Goal: Find specific page/section

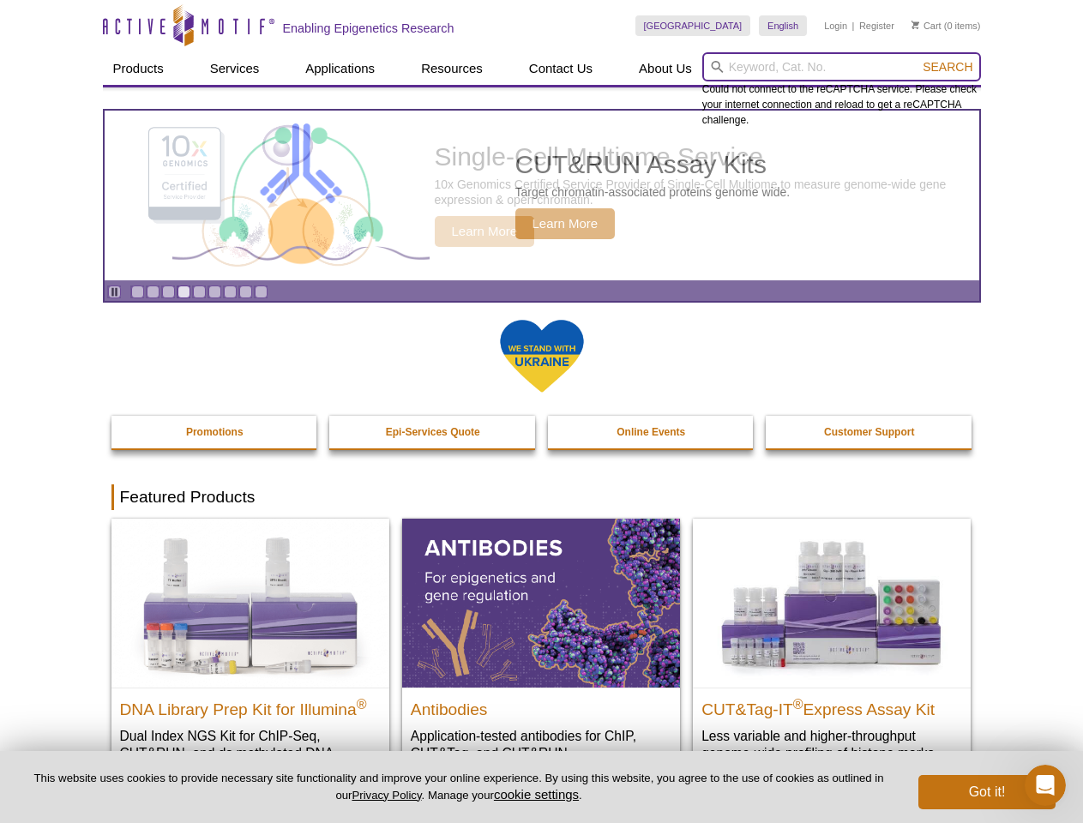
click at [841, 67] on input "search" at bounding box center [841, 66] width 279 height 29
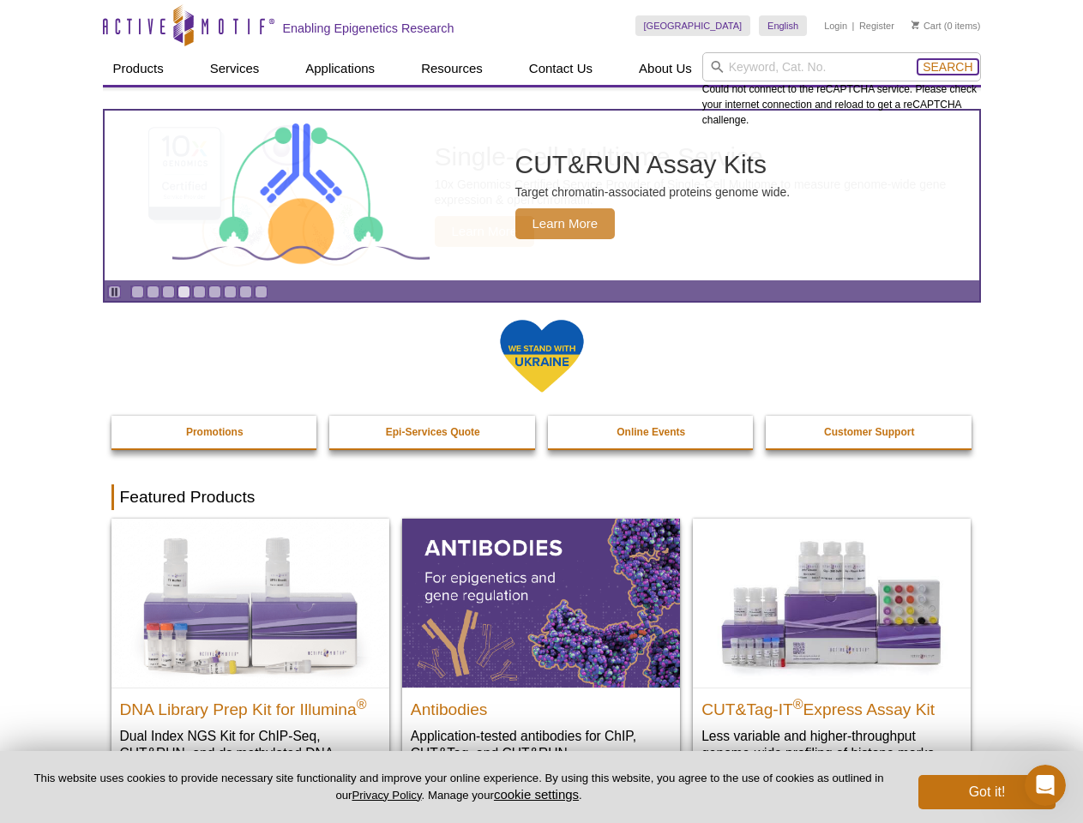
click at [948, 67] on span "Search" at bounding box center [948, 67] width 50 height 14
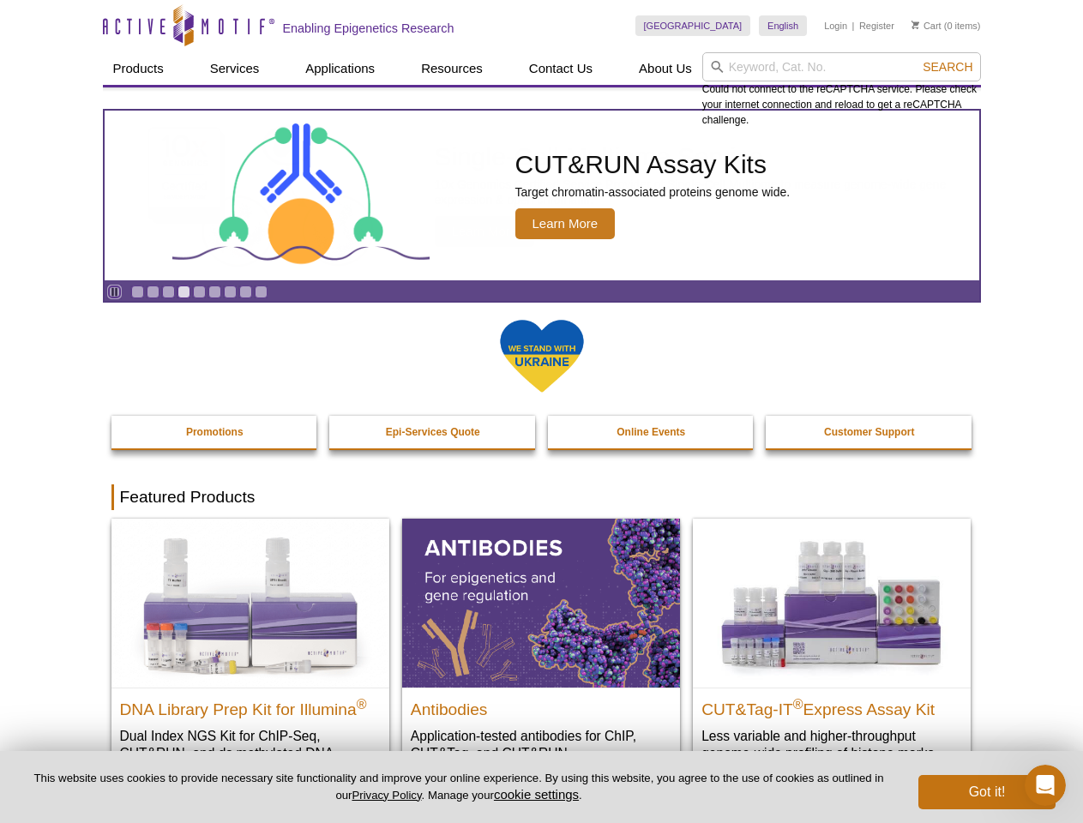
click at [114, 292] on icon "Pause" at bounding box center [114, 291] width 11 height 11
click at [137, 292] on link "Go to slide 1" at bounding box center [137, 292] width 13 height 13
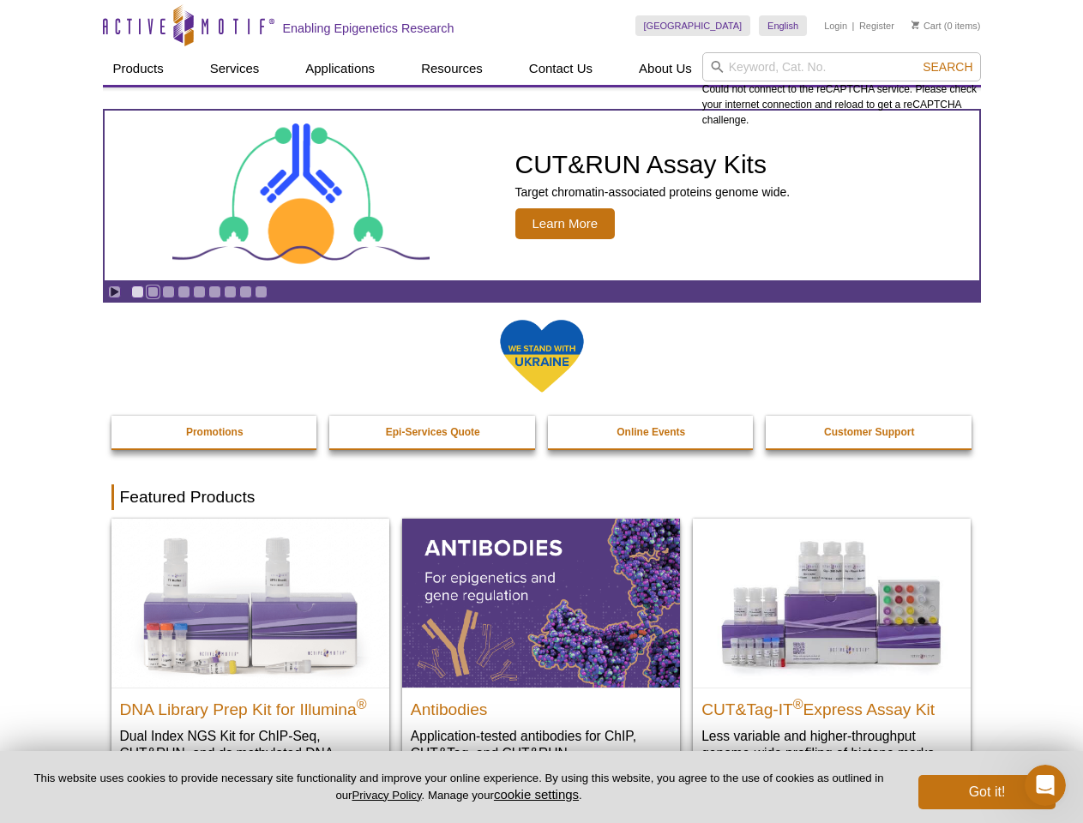
click at [153, 292] on link "Go to slide 2" at bounding box center [153, 292] width 13 height 13
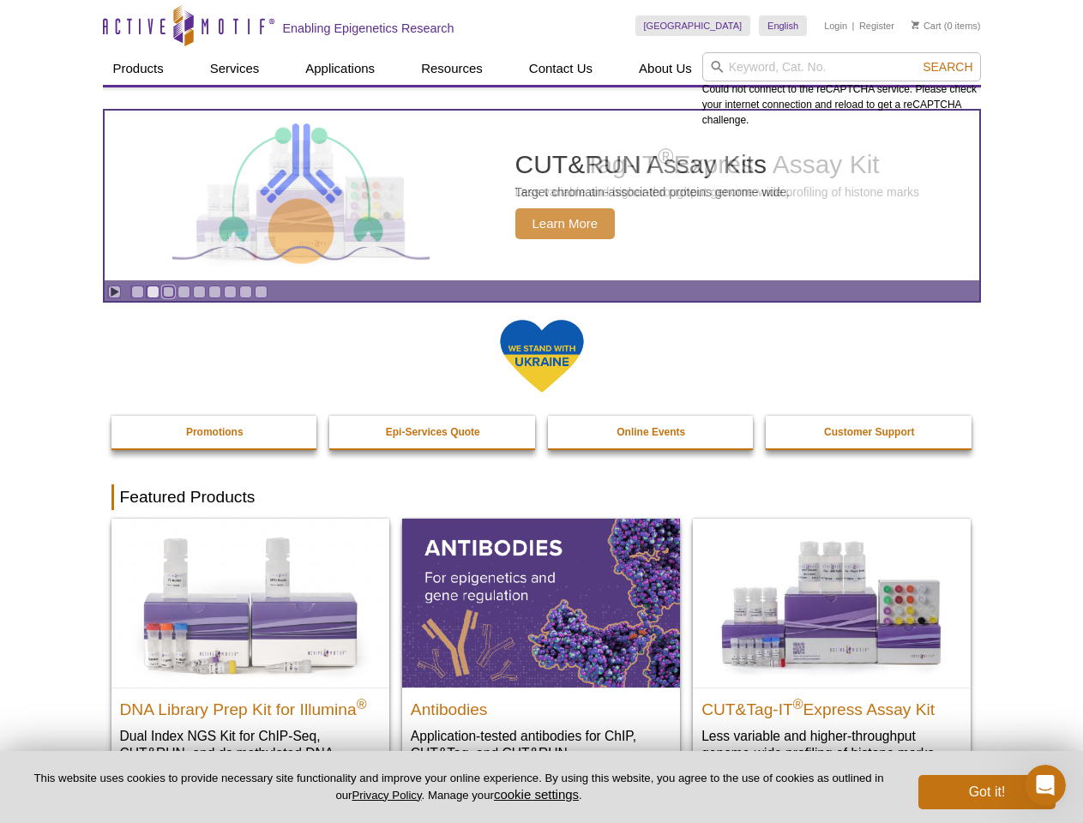
click at [168, 292] on link "Go to slide 3" at bounding box center [168, 292] width 13 height 13
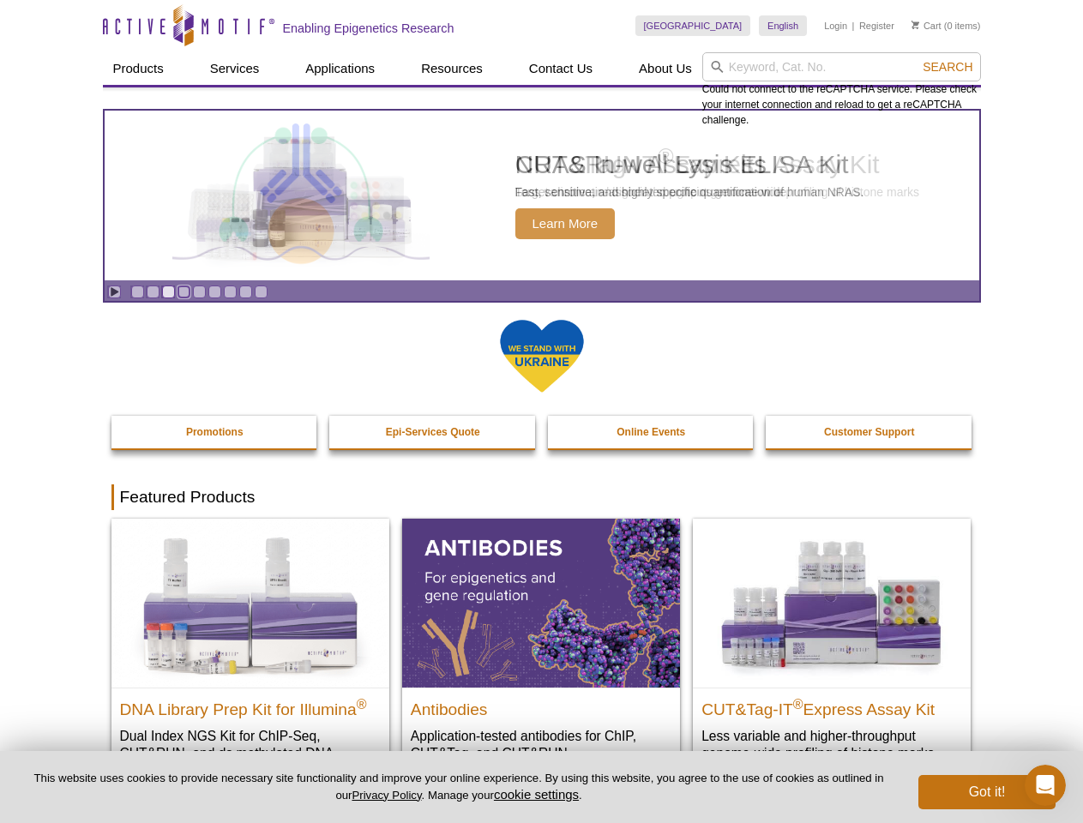
click at [184, 292] on link "Go to slide 4" at bounding box center [184, 292] width 13 height 13
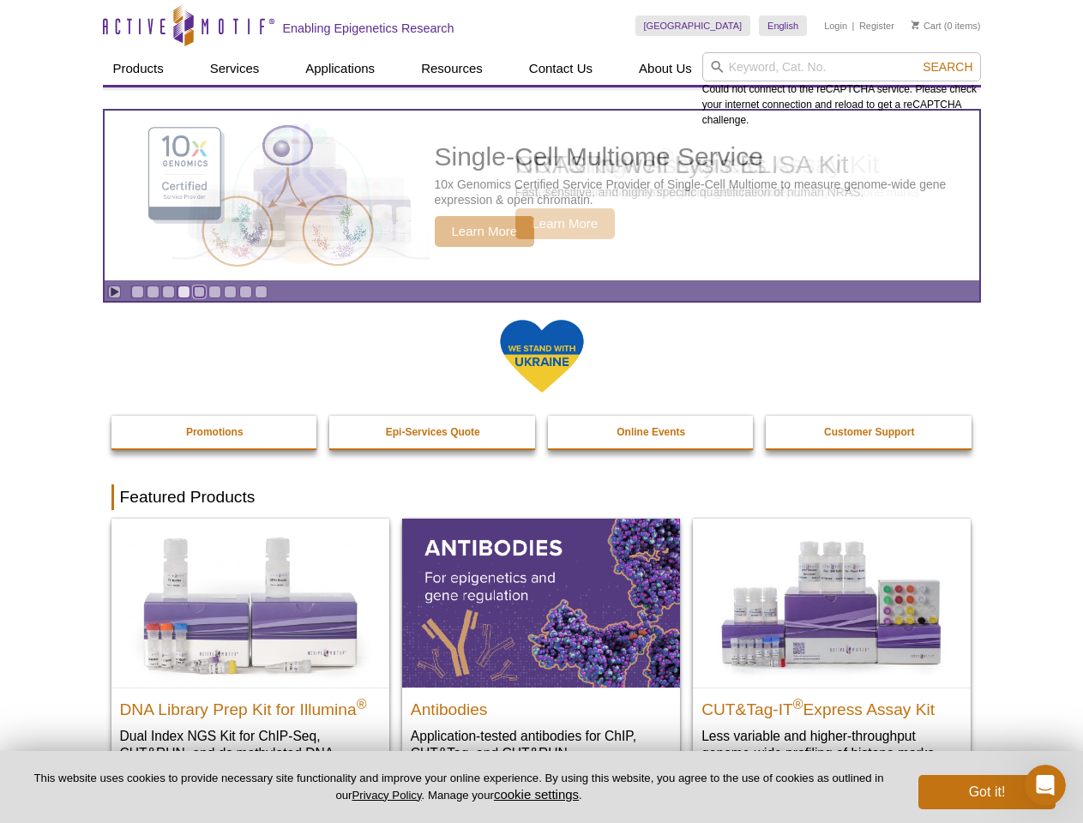
click at [199, 292] on link "Go to slide 5" at bounding box center [199, 292] width 13 height 13
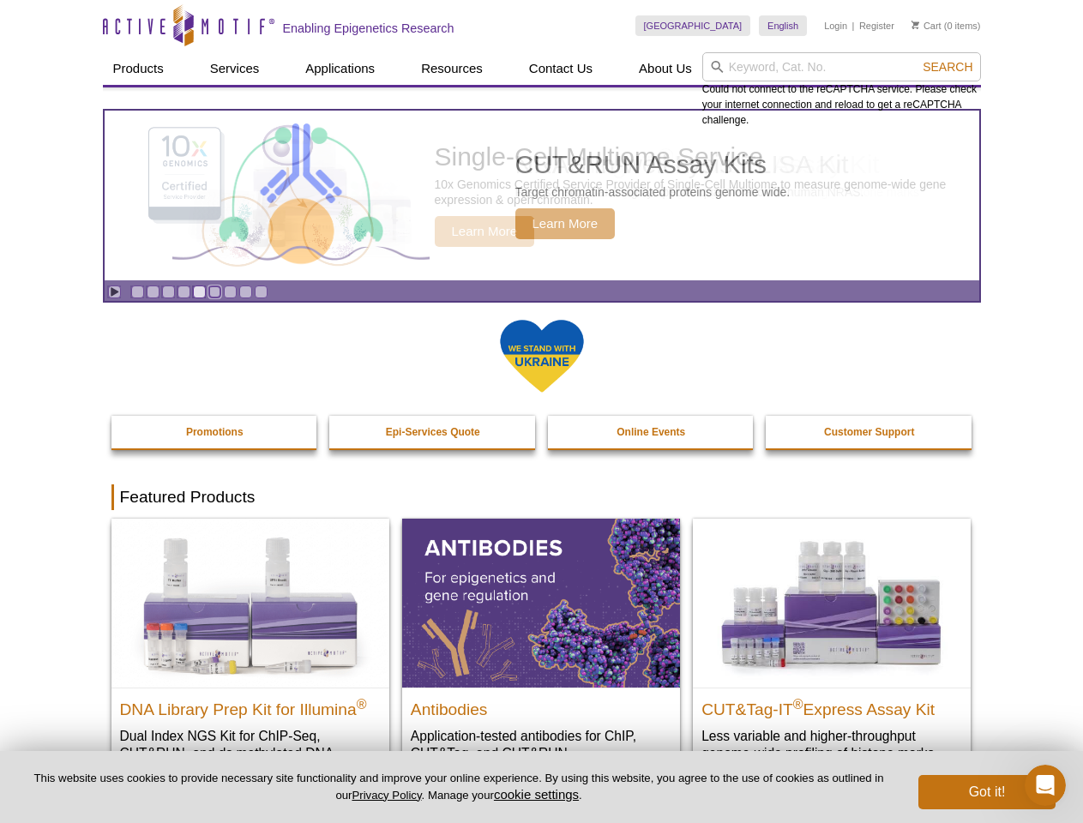
click at [214, 292] on link "Go to slide 6" at bounding box center [214, 292] width 13 height 13
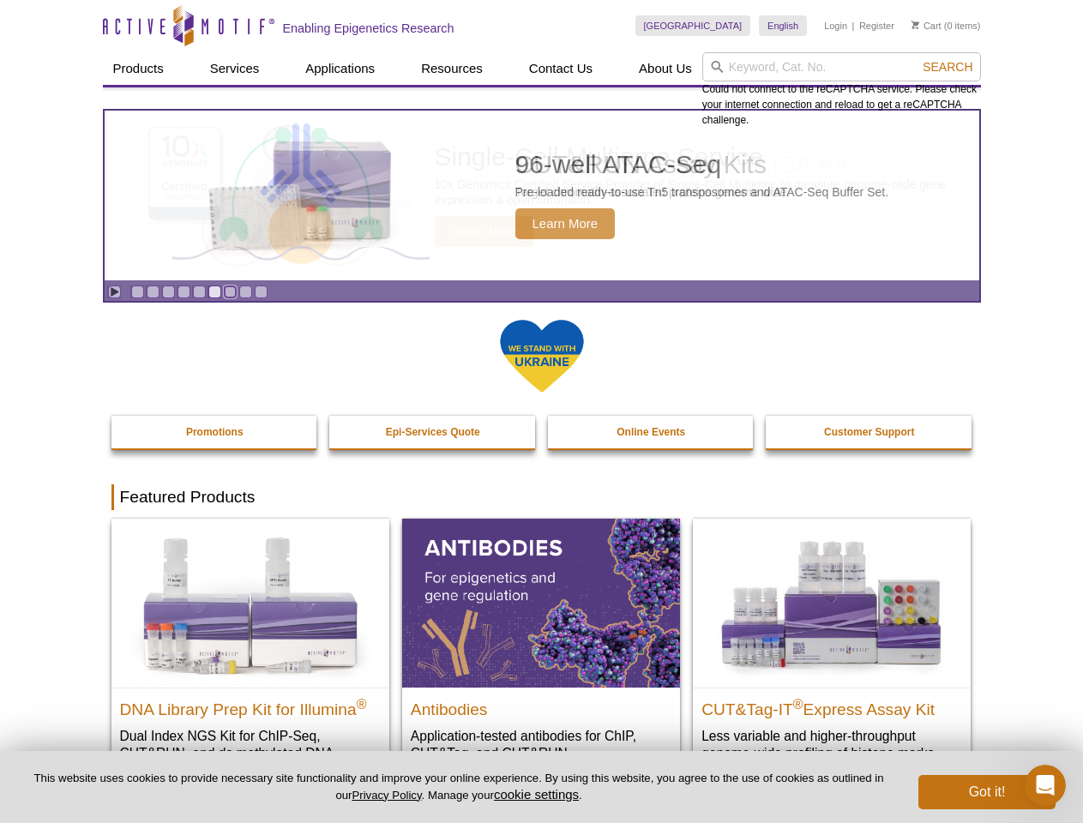
click at [230, 292] on link "Go to slide 7" at bounding box center [230, 292] width 13 height 13
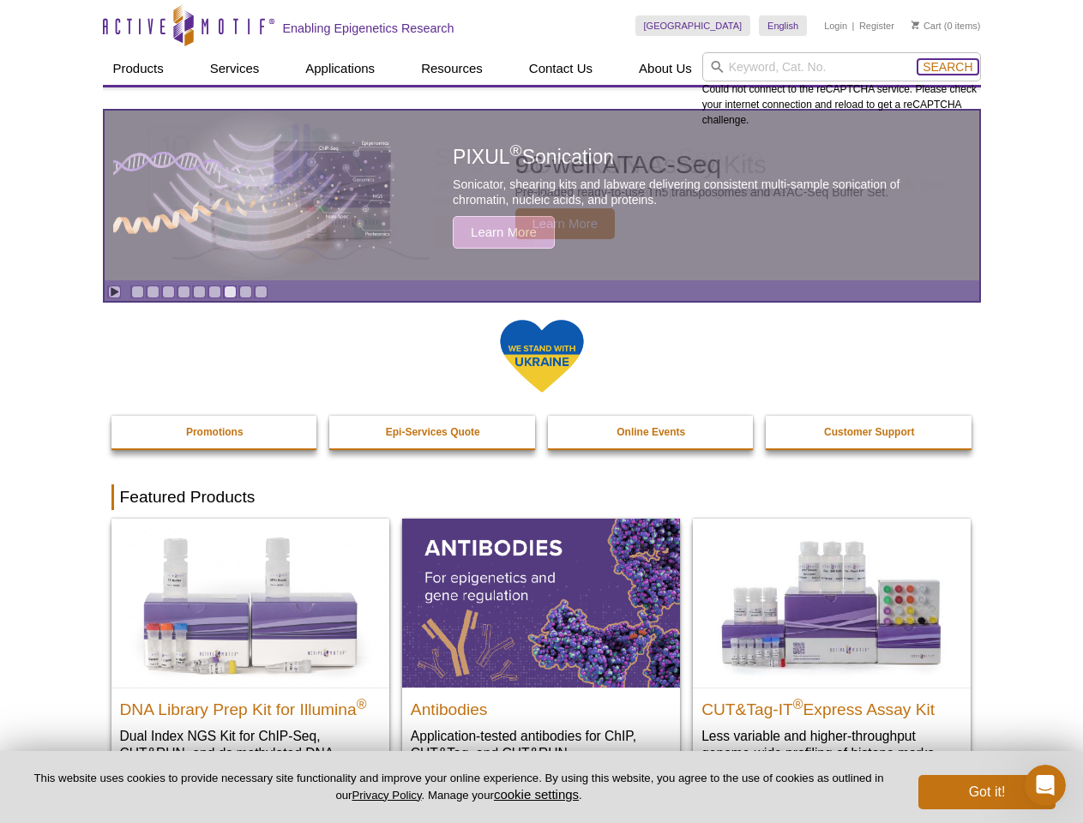
click at [948, 67] on span "Search" at bounding box center [948, 67] width 50 height 14
